Goal: Information Seeking & Learning: Learn about a topic

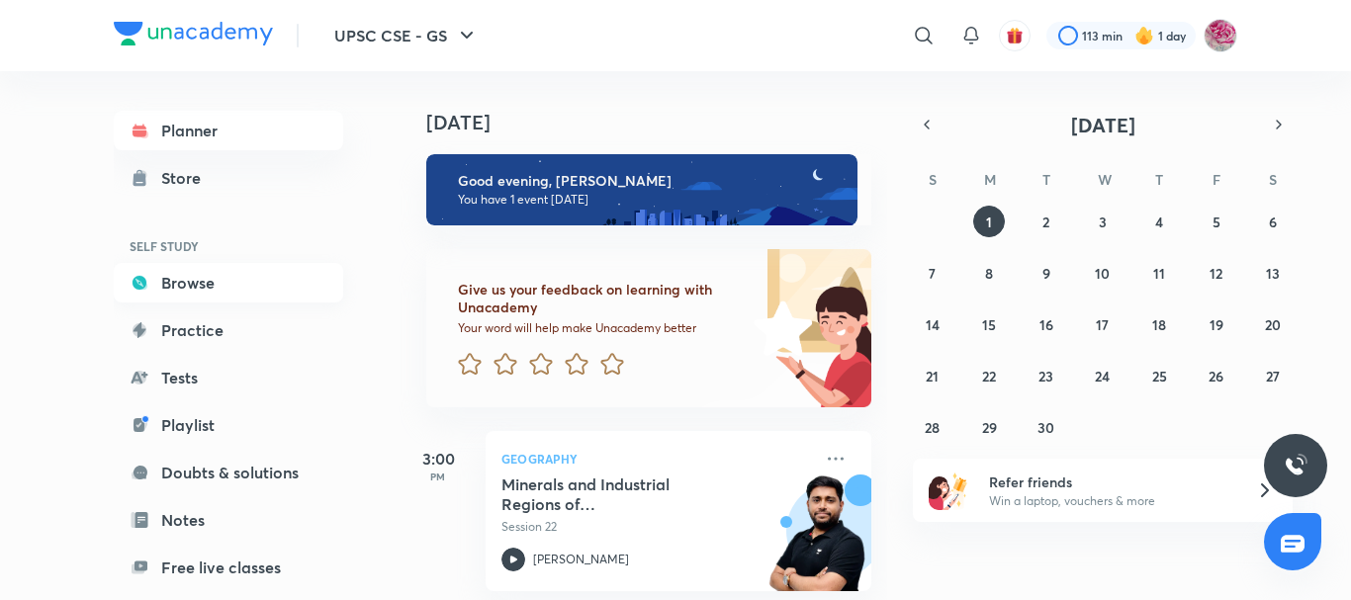
click at [253, 273] on link "Browse" at bounding box center [228, 283] width 229 height 40
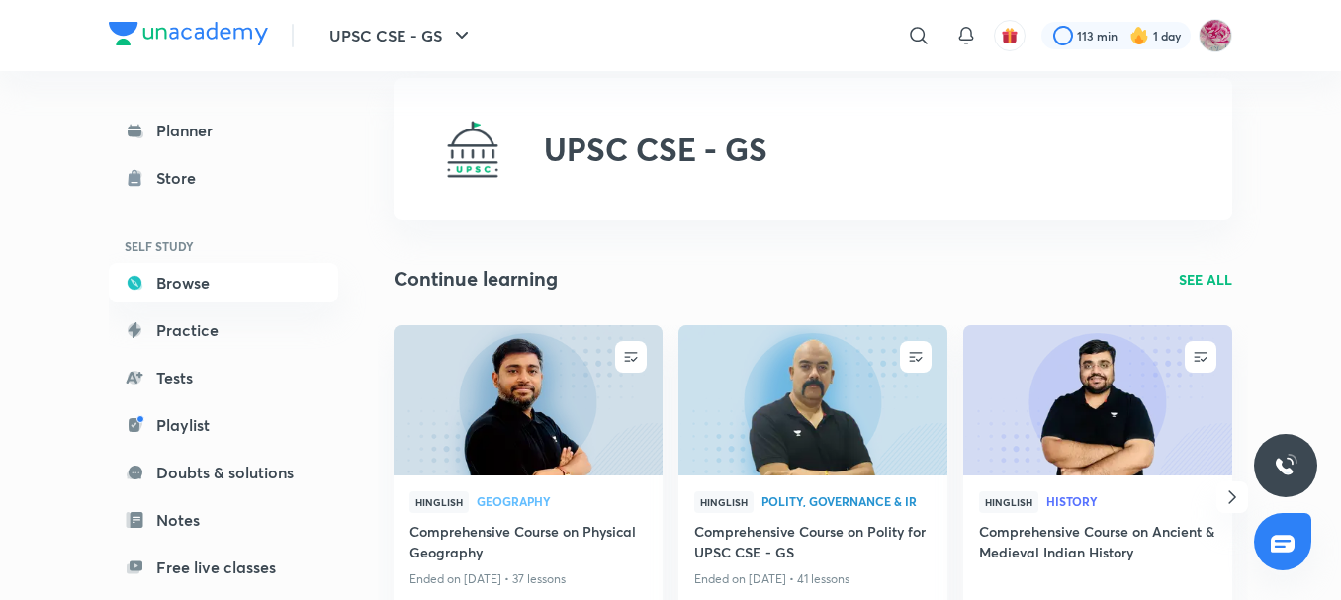
scroll to position [40, 0]
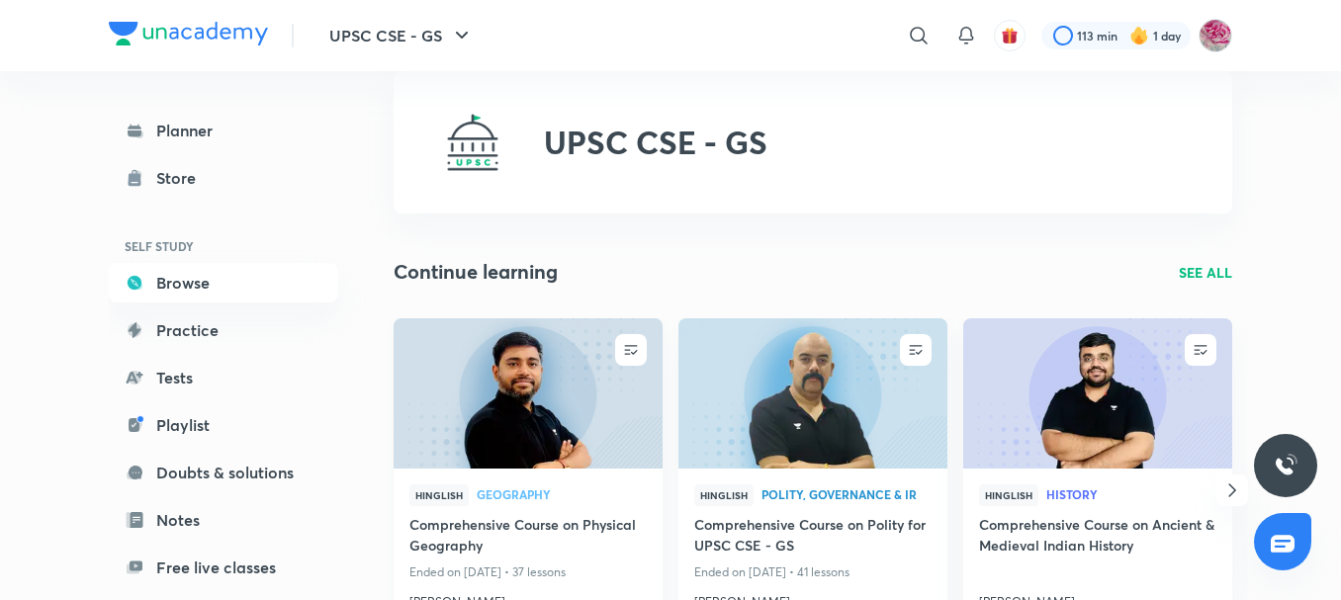
click at [519, 369] on img at bounding box center [528, 393] width 274 height 153
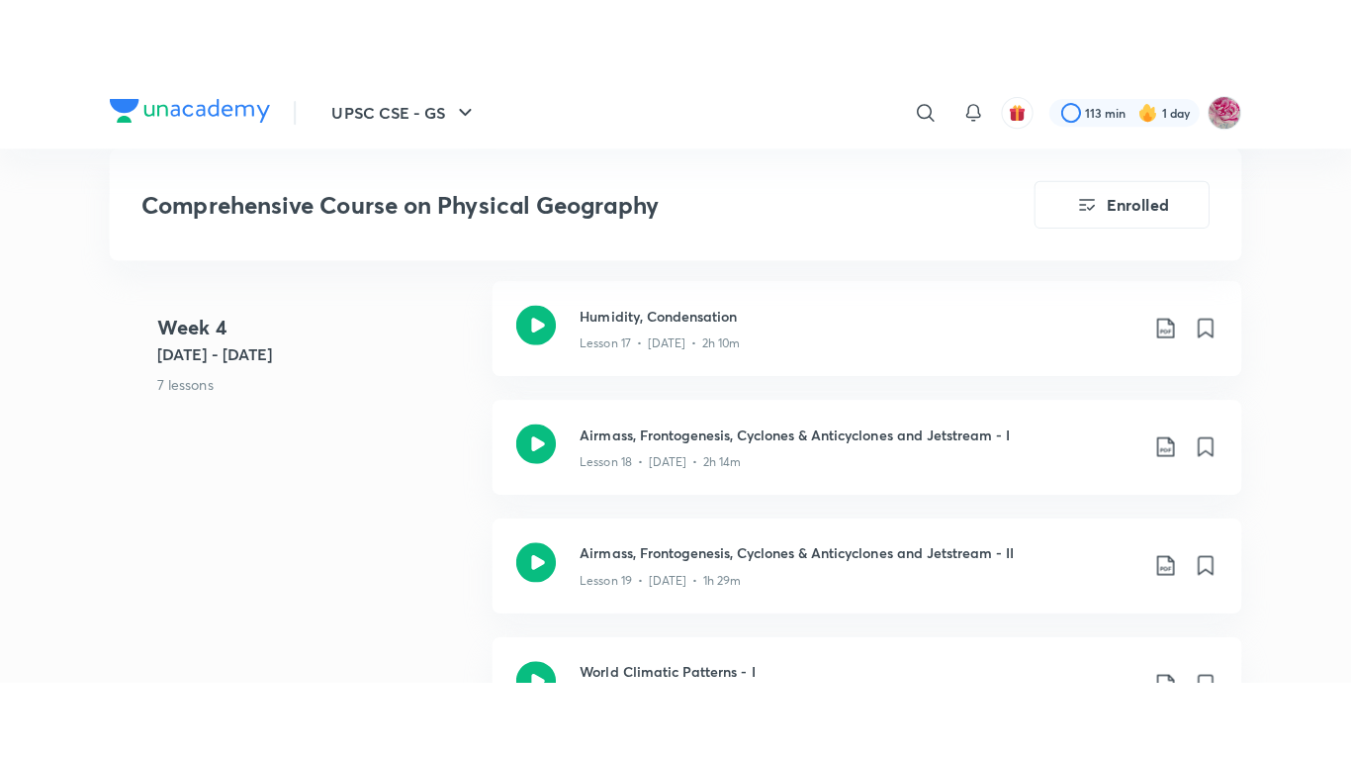
scroll to position [3334, 0]
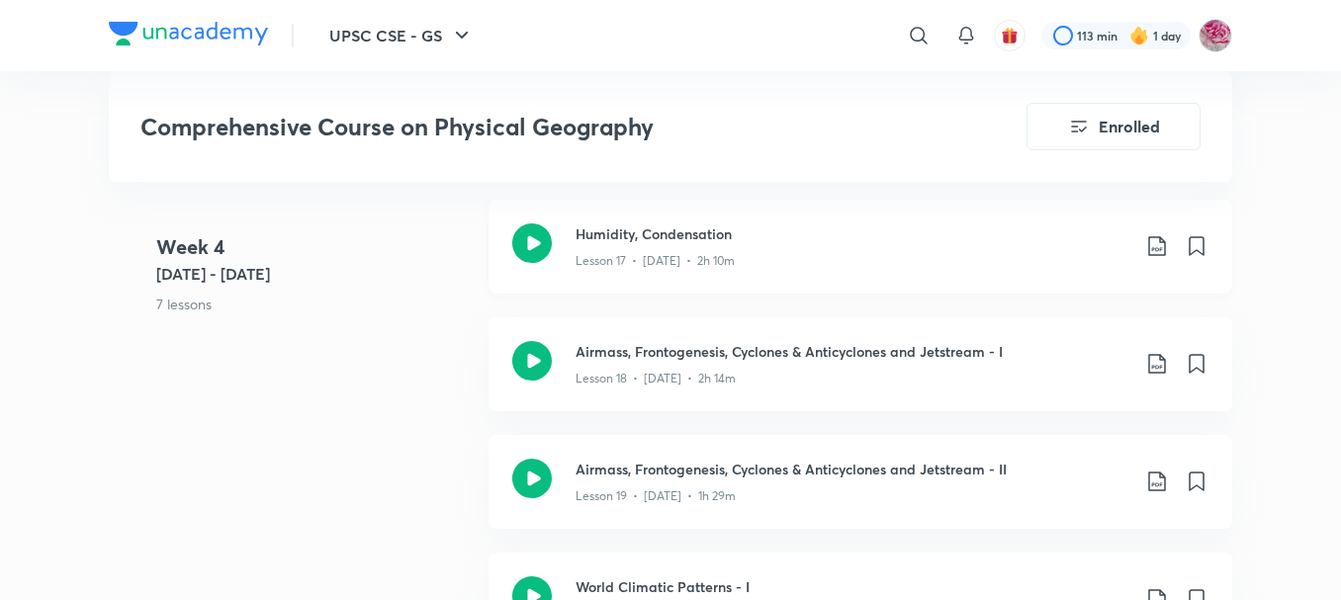
click at [689, 245] on div "Lesson 17 • [DATE] • 2h 10m" at bounding box center [853, 257] width 554 height 26
